Goal: Check status: Check status

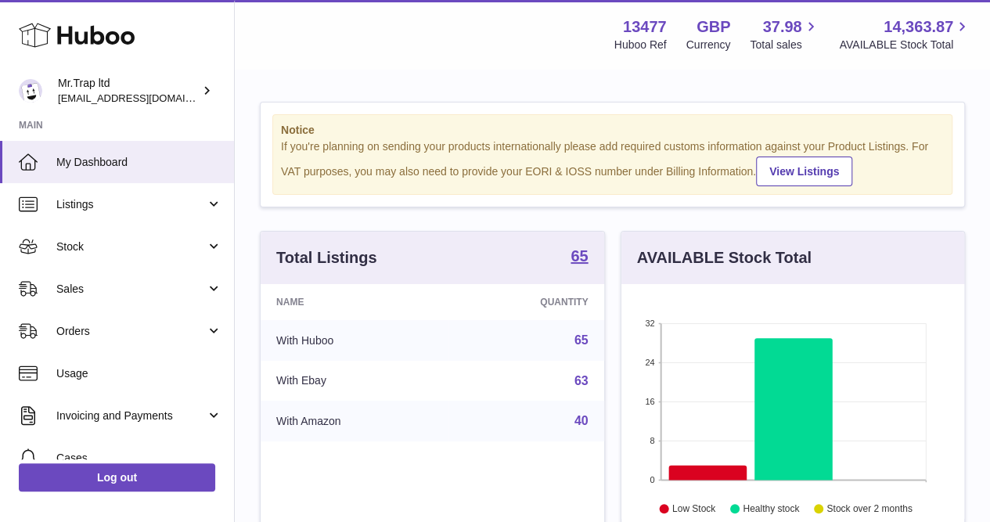
scroll to position [244, 343]
click at [128, 296] on span "Sales" at bounding box center [130, 289] width 149 height 15
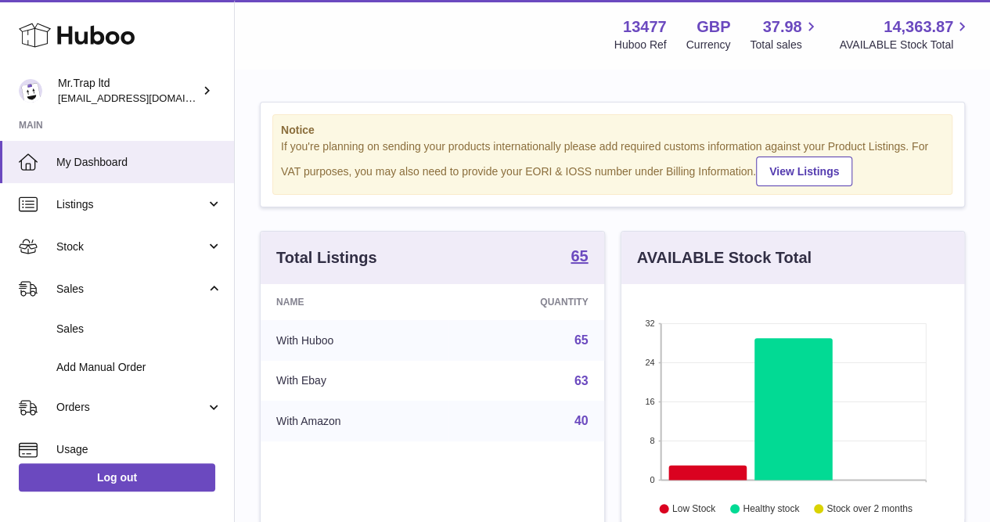
click at [128, 322] on span "Sales" at bounding box center [139, 329] width 166 height 15
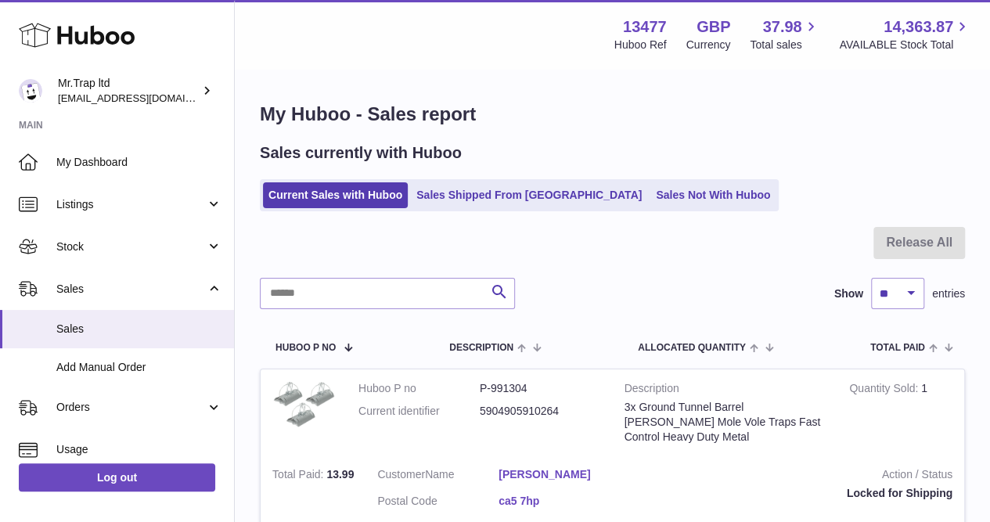
click at [650, 203] on link "Sales Not With Huboo" at bounding box center [712, 195] width 125 height 26
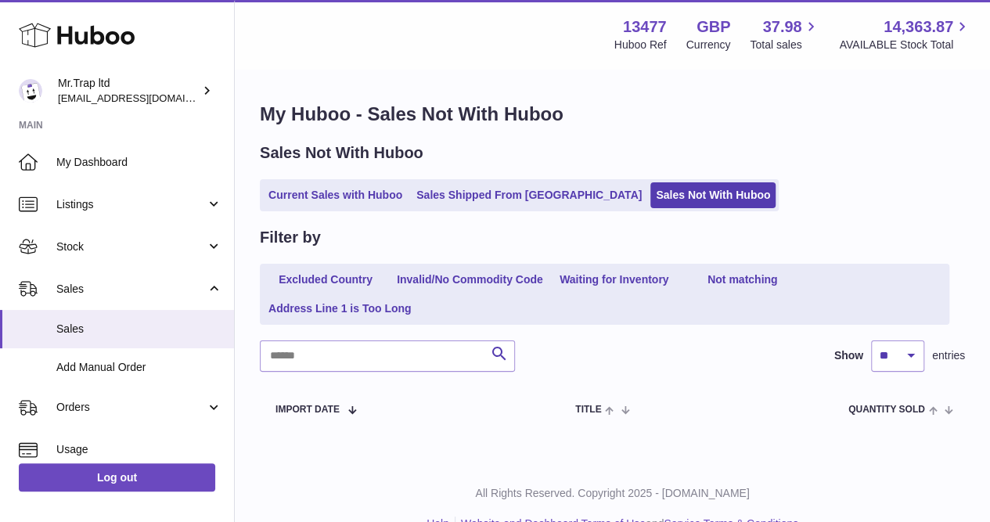
click at [74, 27] on icon at bounding box center [77, 35] width 116 height 31
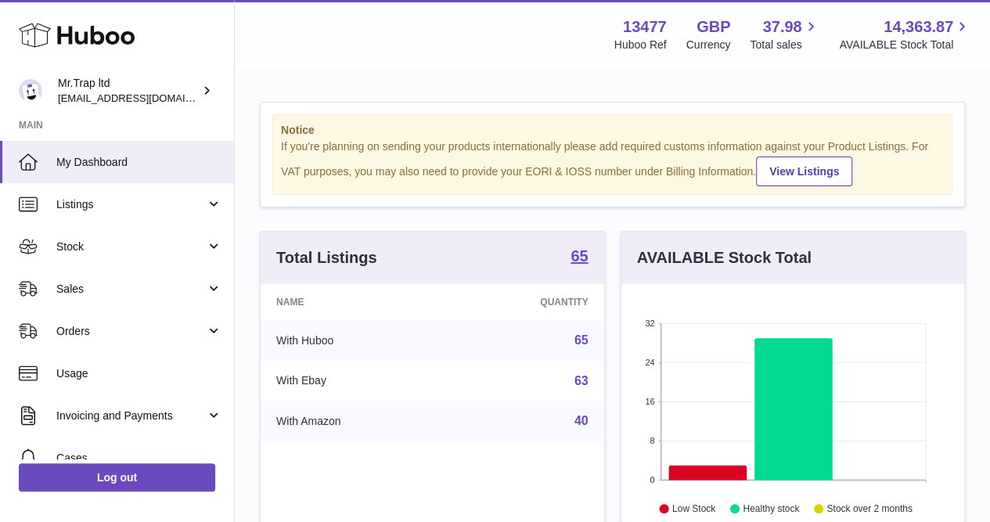
scroll to position [244, 343]
click at [89, 271] on link "Sales" at bounding box center [117, 289] width 234 height 42
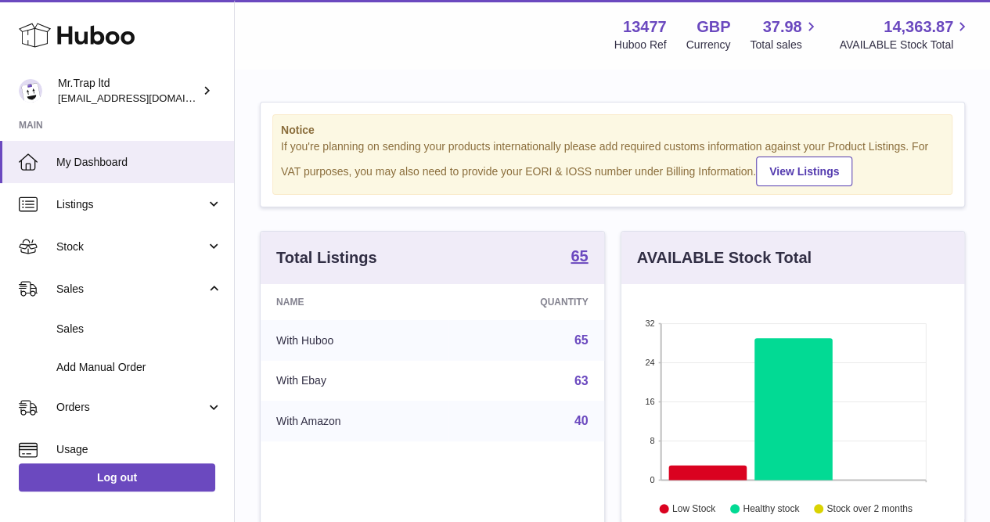
click at [101, 318] on link "Sales" at bounding box center [117, 329] width 234 height 38
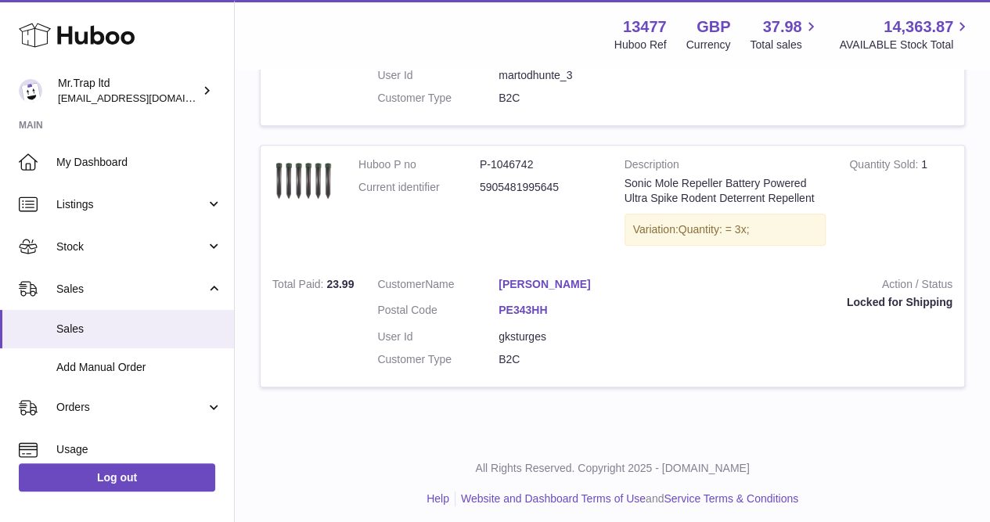
scroll to position [458, 0]
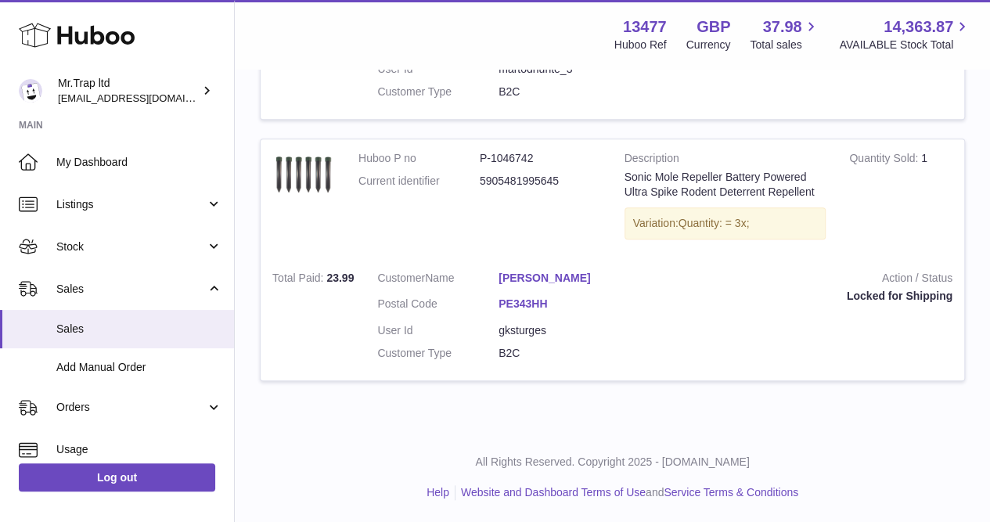
drag, startPoint x: 715, startPoint y: 318, endPoint x: 707, endPoint y: 314, distance: 9.1
click at [715, 318] on td "Action / Status Locked for Shipping" at bounding box center [797, 320] width 332 height 122
